Goal: Find specific page/section: Find specific page/section

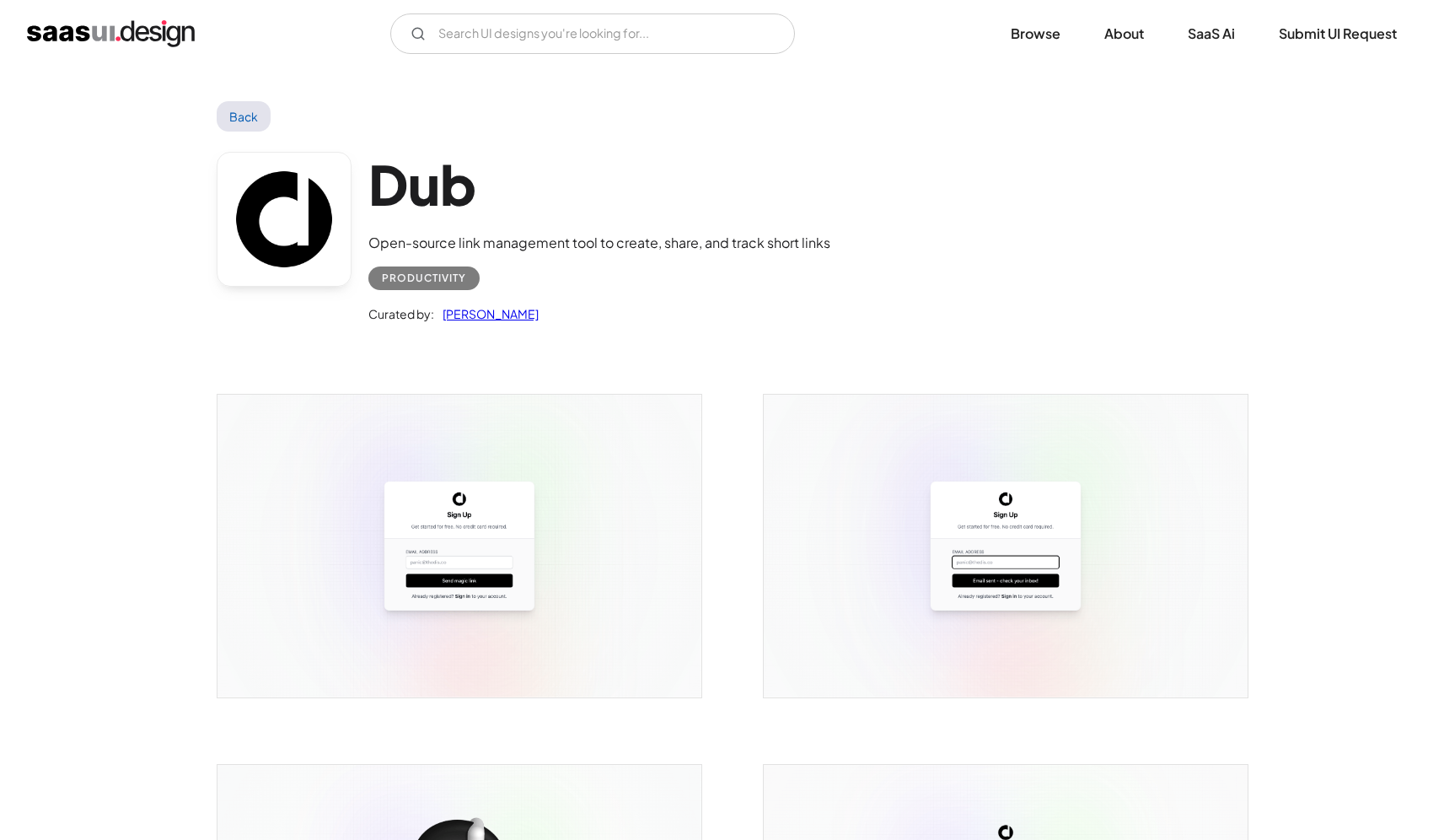
click at [811, 181] on h1 "Dub" at bounding box center [599, 183] width 462 height 65
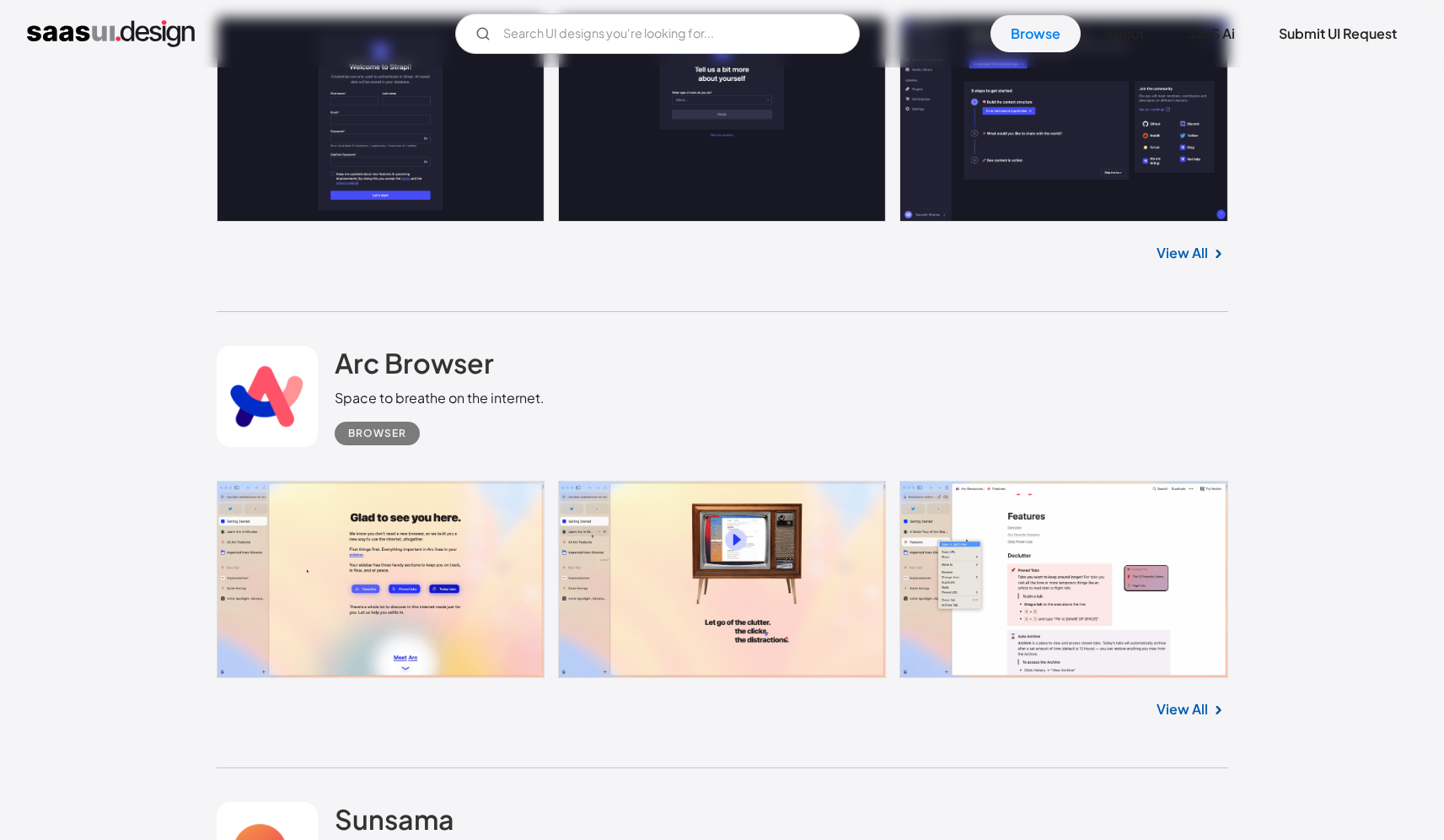
scroll to position [28477, 0]
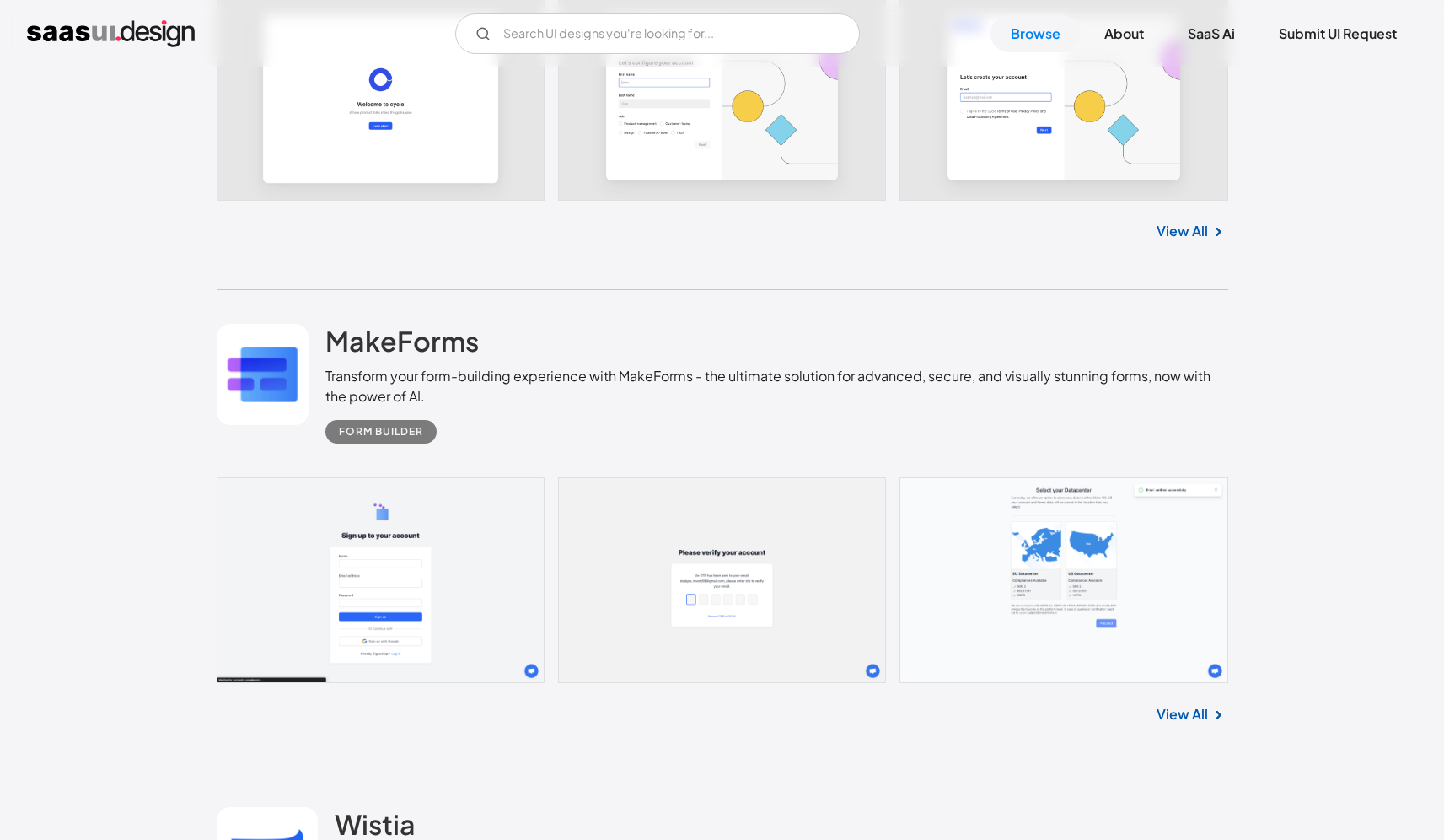
scroll to position [17636, 0]
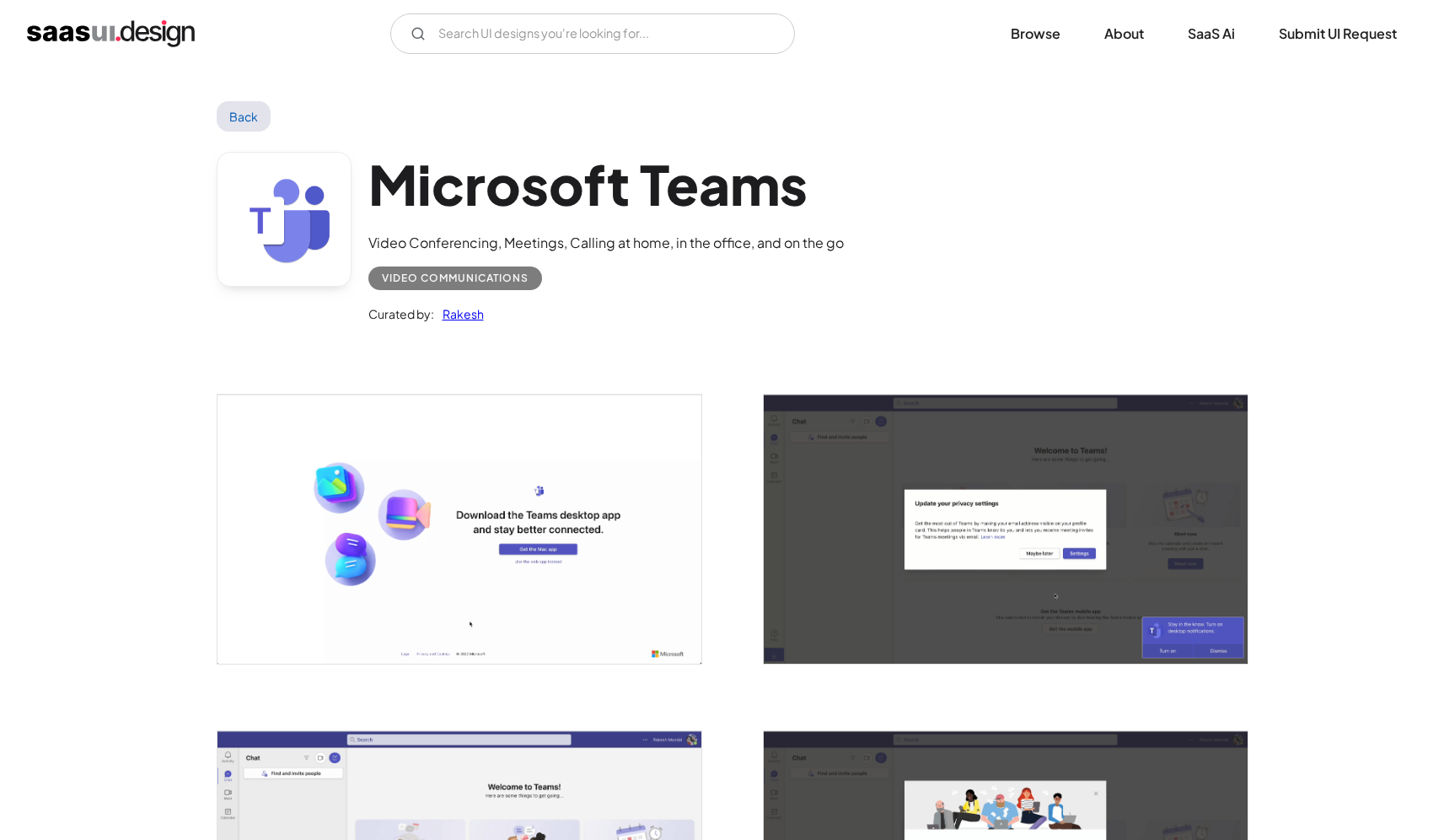
drag, startPoint x: 547, startPoint y: 163, endPoint x: 533, endPoint y: 168, distance: 14.9
click at [548, 163] on h1 "Microsoft Teams" at bounding box center [606, 183] width 475 height 65
click at [297, 186] on link at bounding box center [284, 219] width 135 height 135
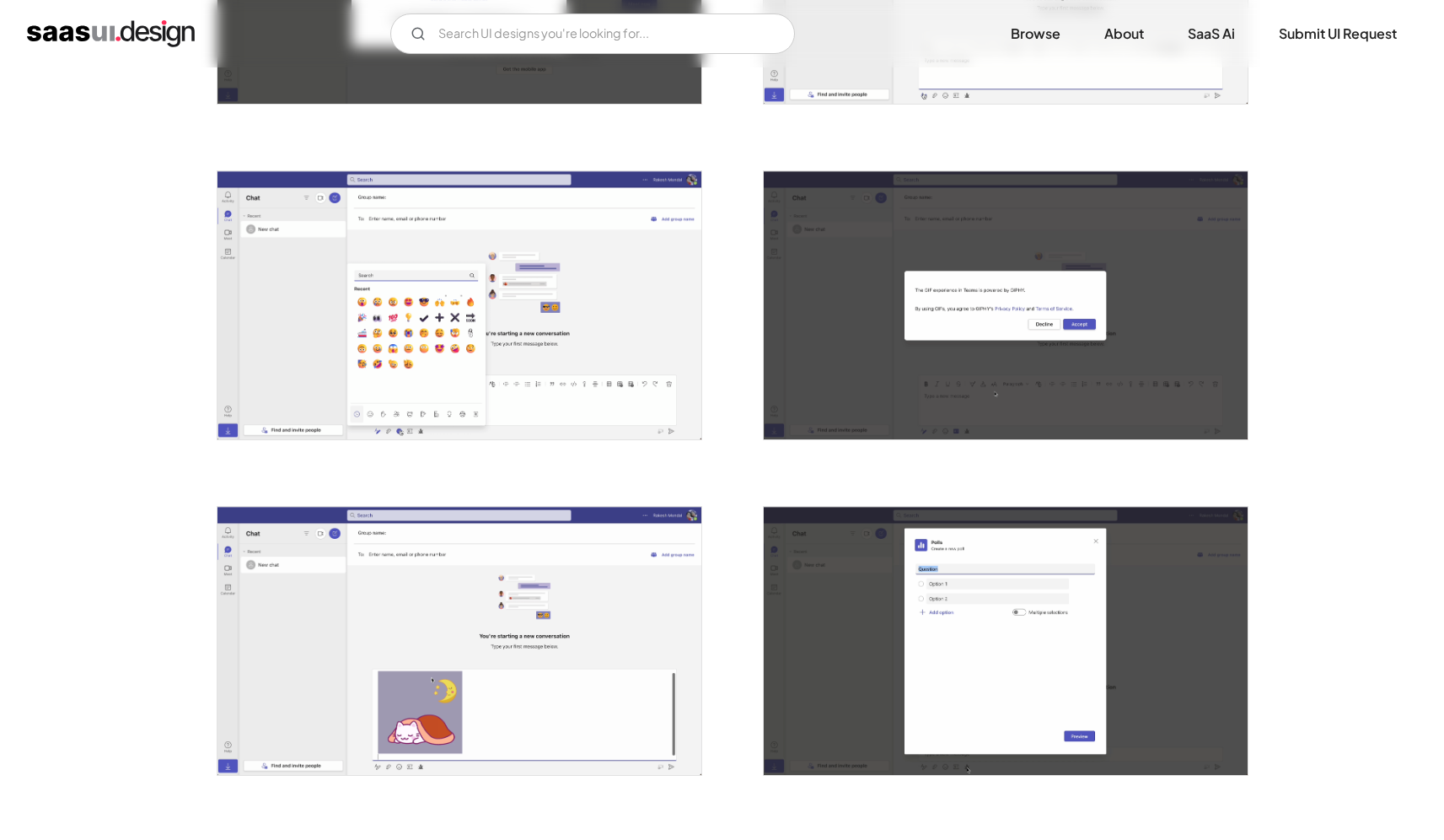
scroll to position [1491, 0]
